Goal: Task Accomplishment & Management: Manage account settings

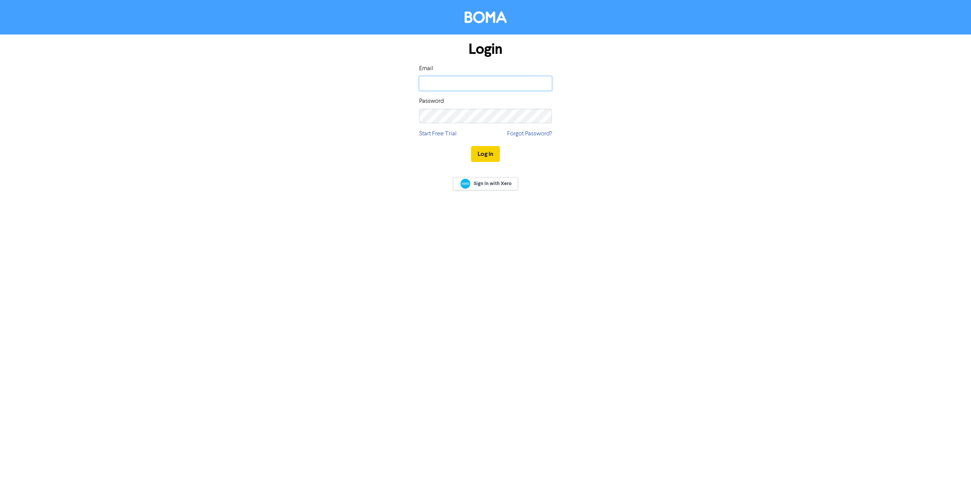
type input "[EMAIL_ADDRESS][DOMAIN_NAME]"
click at [483, 157] on button "Log In" at bounding box center [485, 154] width 29 height 16
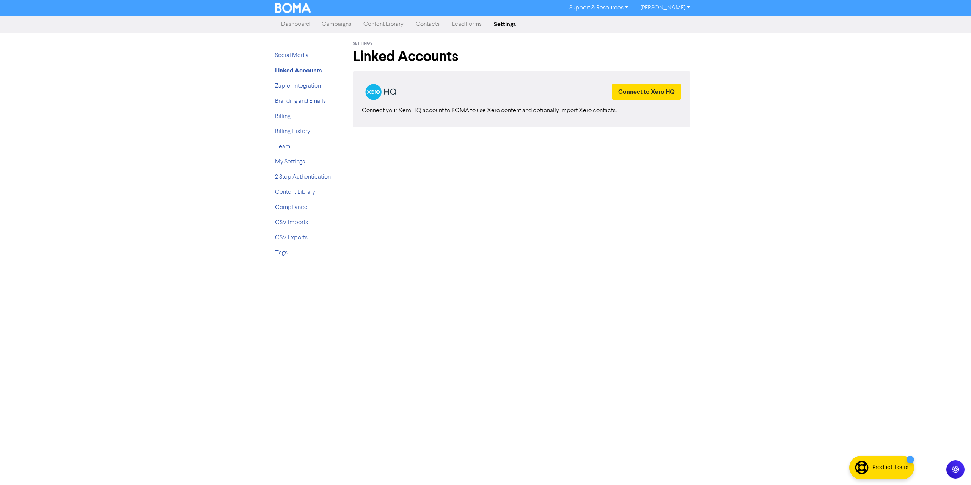
click at [685, 8] on link "[PERSON_NAME]" at bounding box center [665, 8] width 62 height 12
click at [614, 6] on link "Support & Resources" at bounding box center [598, 8] width 71 height 12
click at [276, 144] on link "Team" at bounding box center [282, 147] width 15 height 6
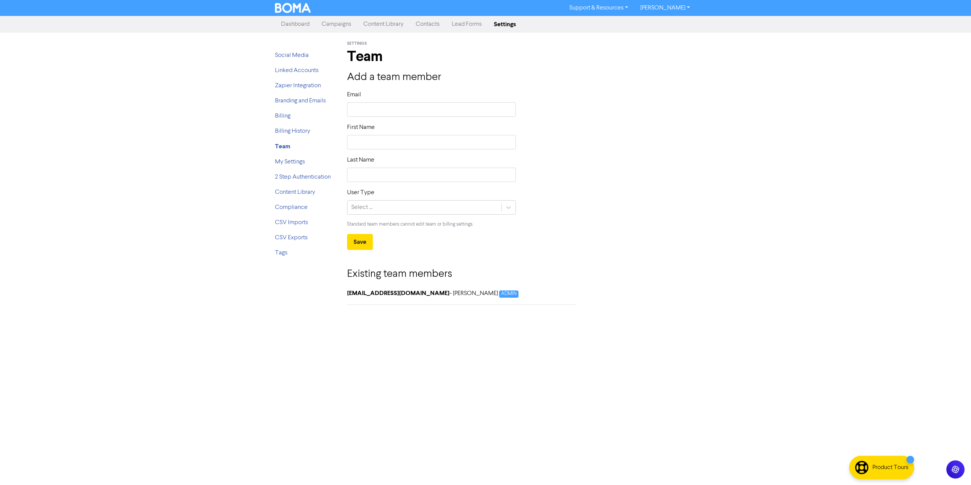
click at [393, 117] on div "Email" at bounding box center [431, 106] width 180 height 33
click at [398, 104] on input "text" at bounding box center [431, 109] width 169 height 14
type input "C"
type input "Ch"
type input "Cha"
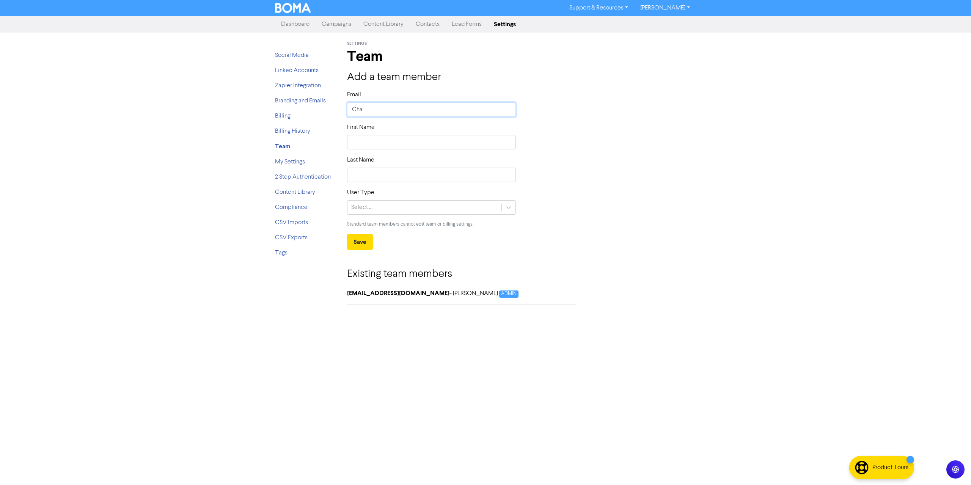
type input "[PERSON_NAME]"
type input "[PERSON_NAME]@"
type input "[PERSON_NAME][EMAIL_ADDRESS][DOMAIN_NAME]"
type input "C"
type input "Ch"
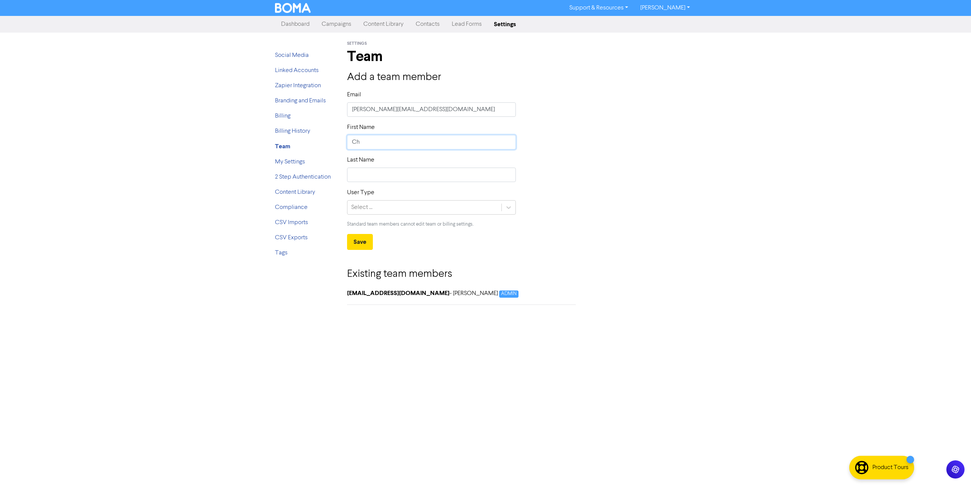
type input "Cha"
type input "[PERSON_NAME]"
type input "r"
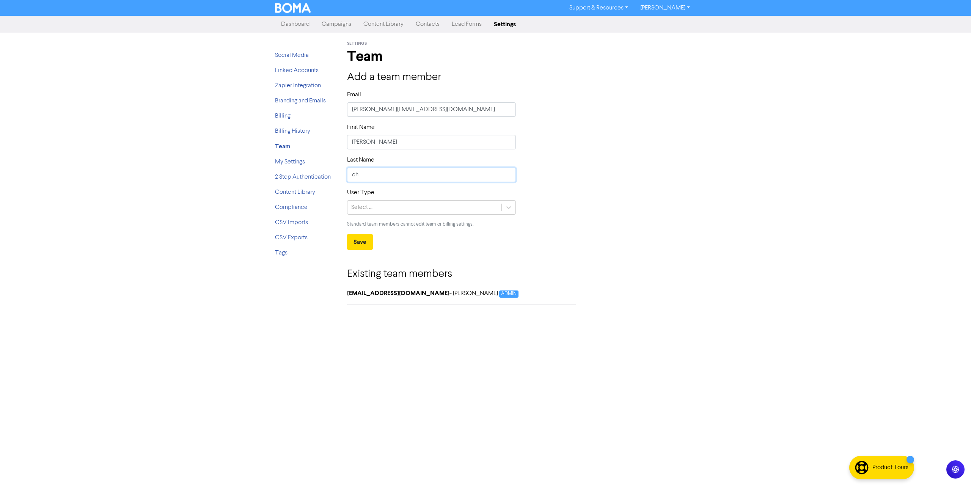
type input "Chetandas"
click at [373, 212] on div "Select ..." at bounding box center [424, 208] width 154 height 14
drag, startPoint x: 362, startPoint y: 226, endPoint x: 360, endPoint y: 242, distance: 15.7
click at [360, 242] on div "Admin Standard" at bounding box center [431, 234] width 169 height 33
click at [360, 242] on div "Standard" at bounding box center [431, 241] width 169 height 15
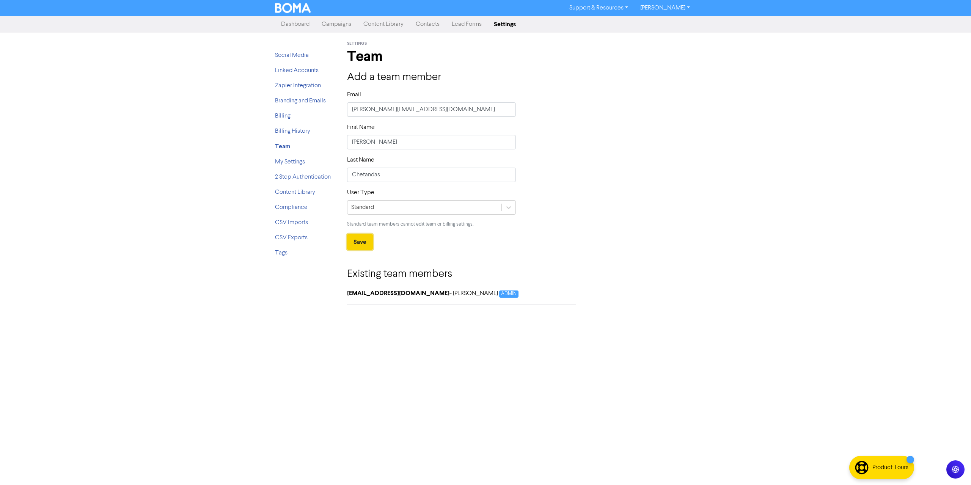
click at [362, 237] on button "Save" at bounding box center [360, 242] width 26 height 16
click at [416, 111] on input "[PERSON_NAME][EMAIL_ADDRESS][DOMAIN_NAME]" at bounding box center [431, 109] width 169 height 14
drag, startPoint x: 432, startPoint y: 111, endPoint x: 318, endPoint y: 105, distance: 114.7
click at [318, 105] on div "Social Media Linked Accounts Zapier Integration Branding and Emails Billing Bil…" at bounding box center [485, 172] width 432 height 278
type input "[EMAIL_ADDRESS][DOMAIN_NAME]"
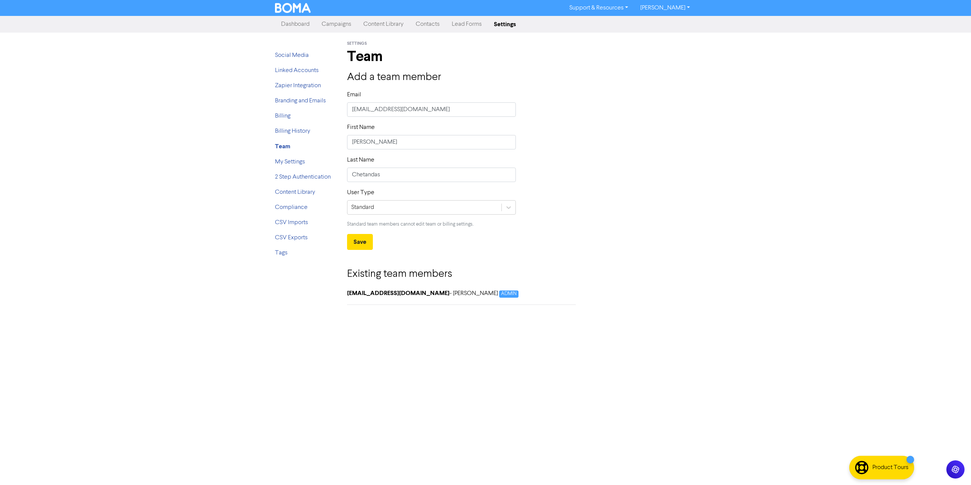
click at [538, 223] on div "User Type Standard Standard team members cannot edit team or billing settings." at bounding box center [521, 211] width 360 height 46
click at [361, 240] on button "Save" at bounding box center [360, 242] width 26 height 16
click at [608, 163] on div "Last Name [PERSON_NAME]" at bounding box center [521, 172] width 360 height 33
click at [664, 7] on link "[PERSON_NAME]" at bounding box center [665, 8] width 62 height 12
drag, startPoint x: 662, startPoint y: 29, endPoint x: 665, endPoint y: 25, distance: 5.2
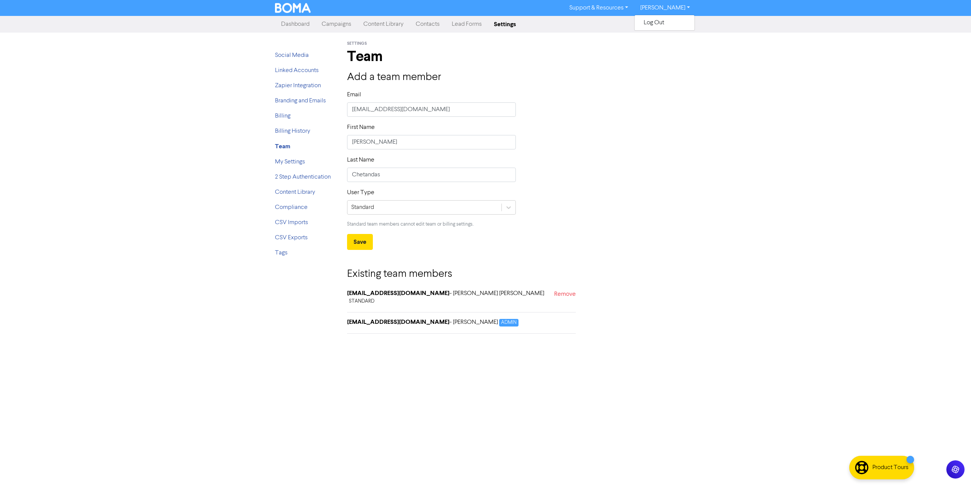
click at [662, 29] on div "Log Out" at bounding box center [664, 23] width 61 height 16
click at [665, 24] on button "Log Out" at bounding box center [665, 22] width 60 height 9
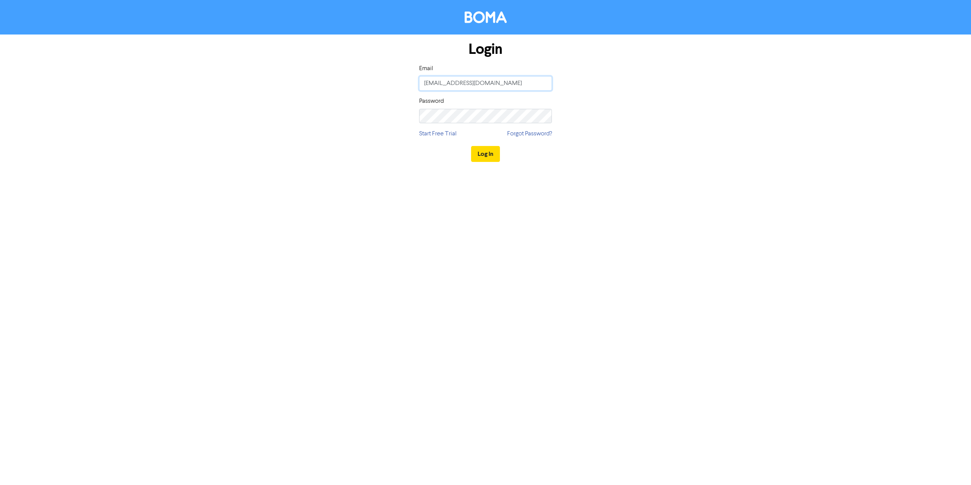
drag, startPoint x: 520, startPoint y: 87, endPoint x: 535, endPoint y: 82, distance: 15.8
click at [520, 87] on input "[EMAIL_ADDRESS][DOMAIN_NAME]" at bounding box center [485, 83] width 133 height 14
drag, startPoint x: 535, startPoint y: 82, endPoint x: 392, endPoint y: 83, distance: 143.0
click at [392, 83] on div "Login Email [EMAIL_ADDRESS][DOMAIN_NAME] Password Start Free Trial Forgot Passw…" at bounding box center [485, 102] width 432 height 135
type input "[EMAIL_ADDRESS][DOMAIN_NAME]"
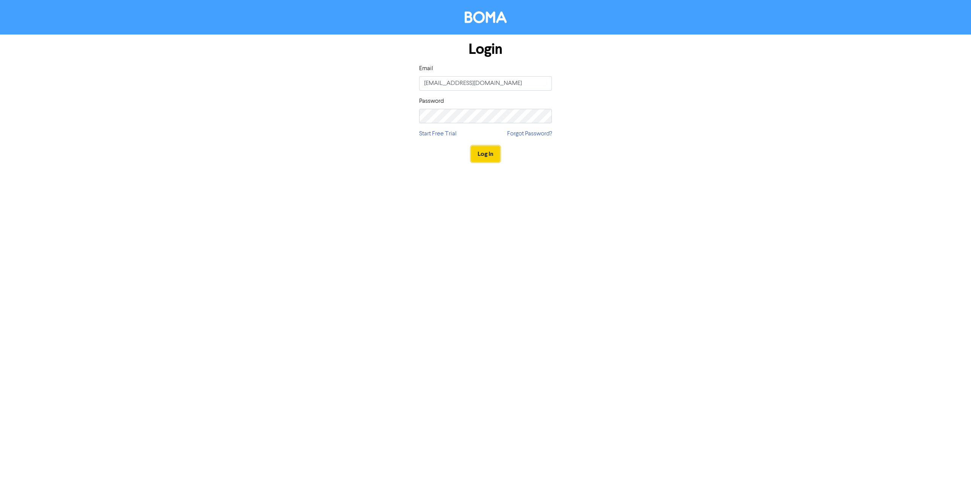
click at [473, 151] on button "Log In" at bounding box center [485, 154] width 29 height 16
